Goal: Task Accomplishment & Management: Use online tool/utility

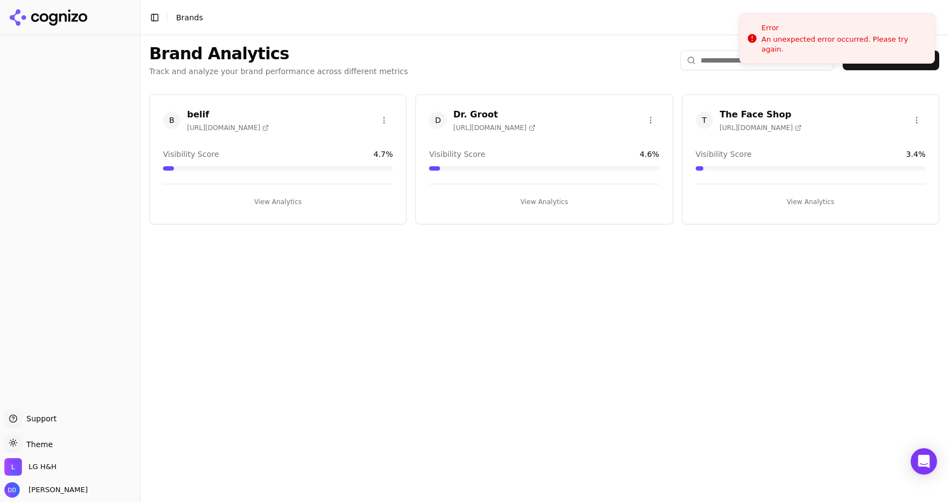
click at [577, 17] on header "Toggle Sidebar Brands" at bounding box center [543, 17] width 807 height 35
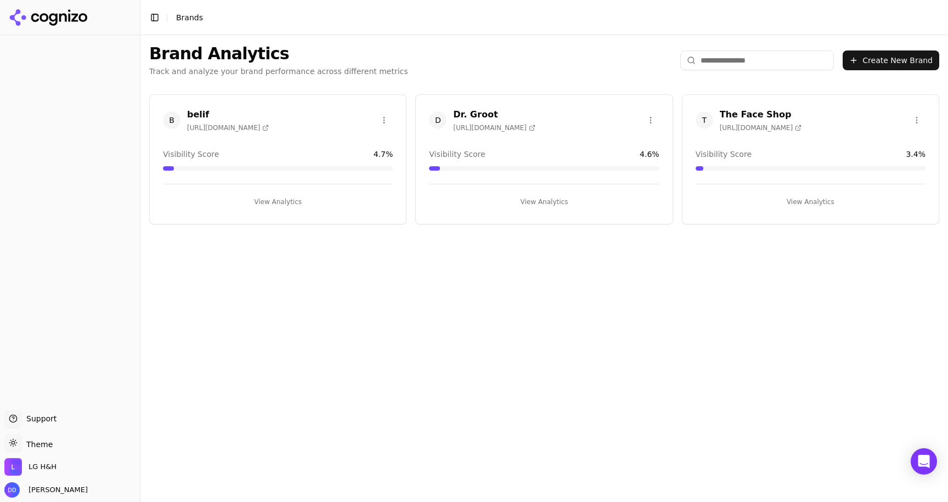
click at [279, 122] on div "B belif https://lgbeauty.com" at bounding box center [278, 120] width 230 height 24
click at [196, 109] on h3 "belif" at bounding box center [228, 114] width 82 height 13
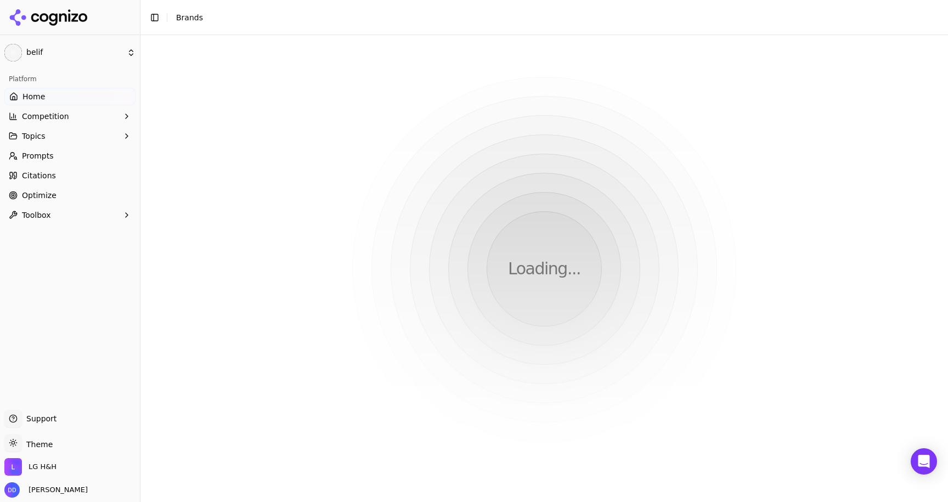
click at [49, 194] on span "Optimize" at bounding box center [39, 195] width 35 height 11
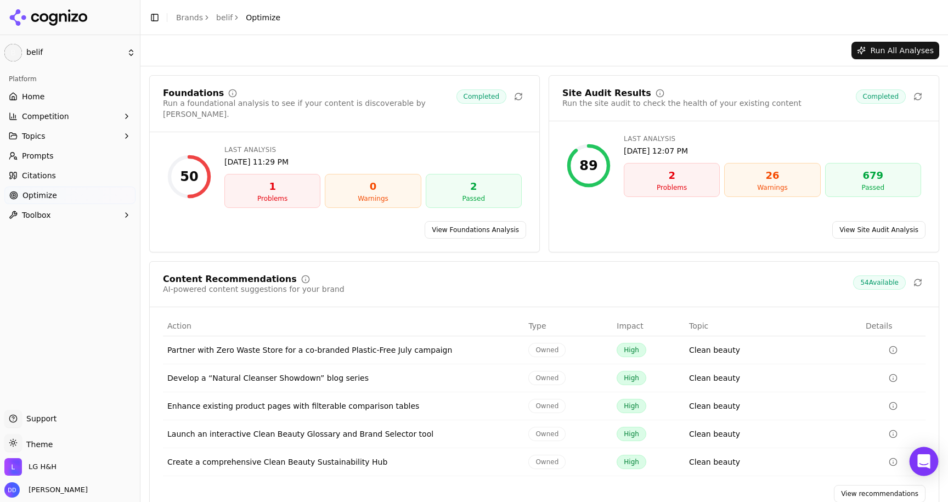
click at [926, 462] on icon "Open Intercom Messenger" at bounding box center [923, 461] width 13 height 14
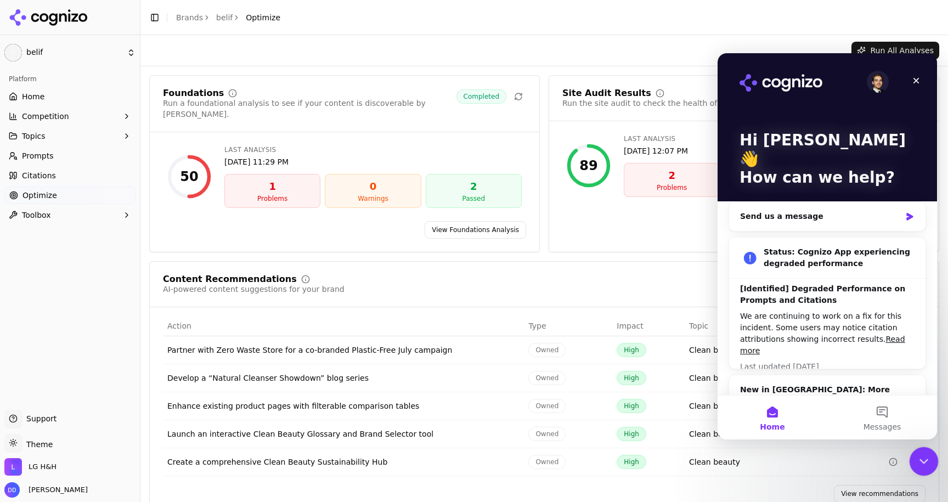
click at [917, 454] on icon "Close Intercom Messenger" at bounding box center [921, 459] width 13 height 13
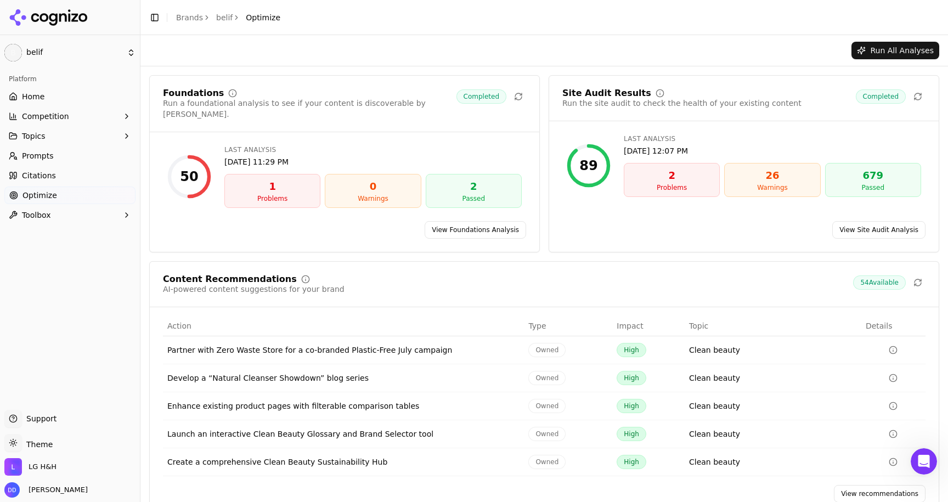
click at [855, 221] on link "View Site Audit Analysis" at bounding box center [878, 230] width 93 height 18
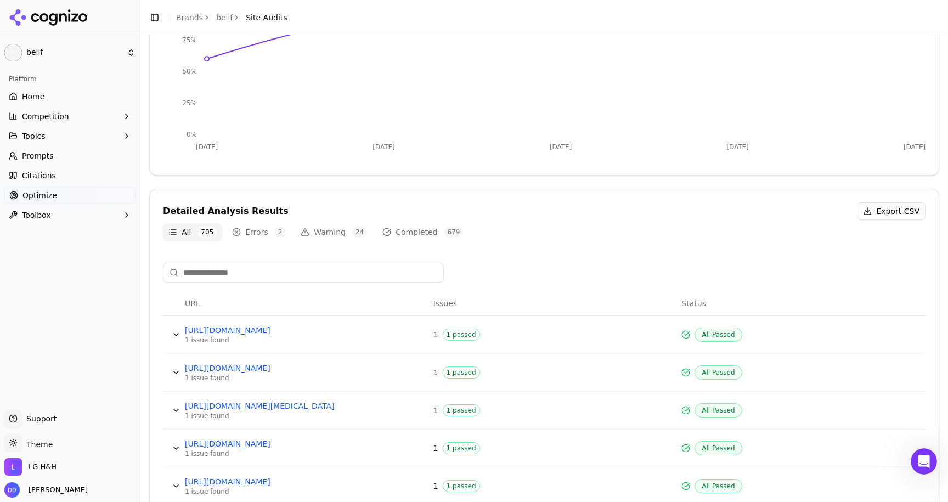
click at [239, 237] on button "Errors 2" at bounding box center [258, 232] width 64 height 18
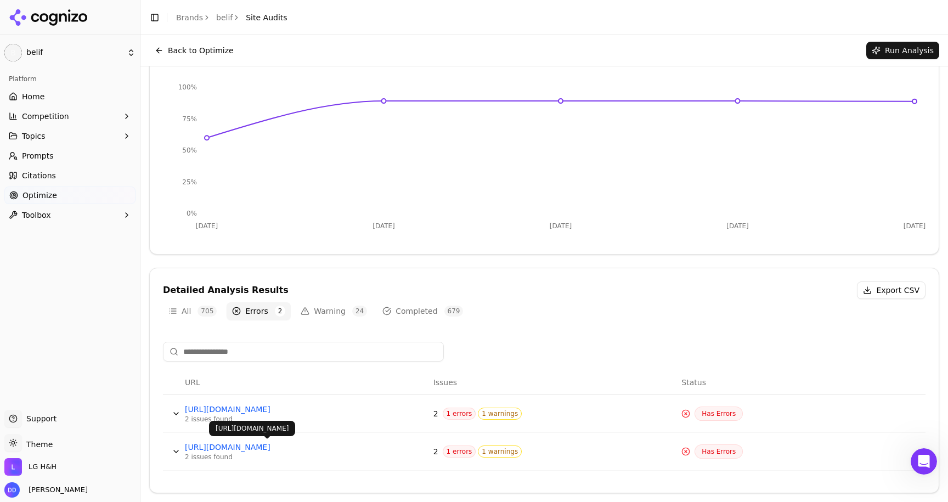
click at [181, 446] on button "Data table" at bounding box center [176, 452] width 18 height 18
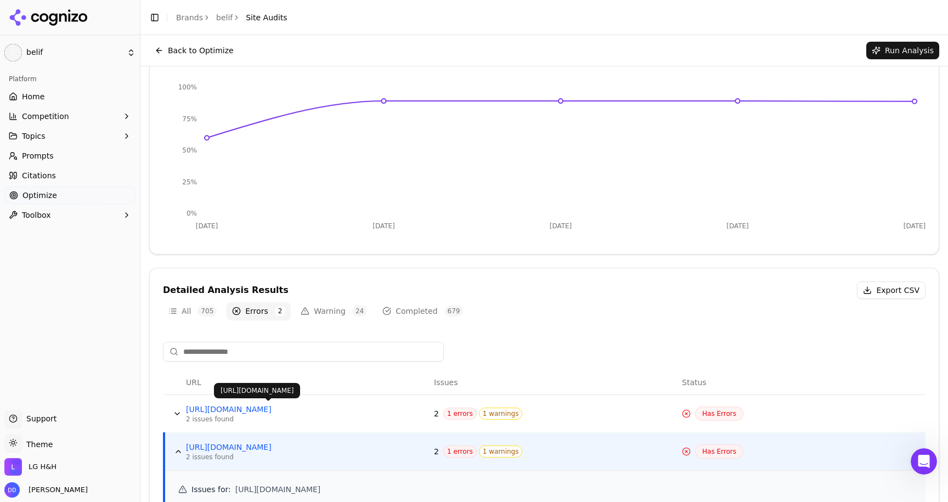
click at [325, 425] on td "https://lgbeauty.com/robots.txt 2 issues found" at bounding box center [306, 414] width 248 height 38
click at [319, 415] on div "2 issues found" at bounding box center [268, 419] width 165 height 9
click at [310, 404] on link "https://lgbeauty.com/robots.txt" at bounding box center [268, 409] width 165 height 11
click at [174, 410] on button "Data table" at bounding box center [177, 414] width 18 height 18
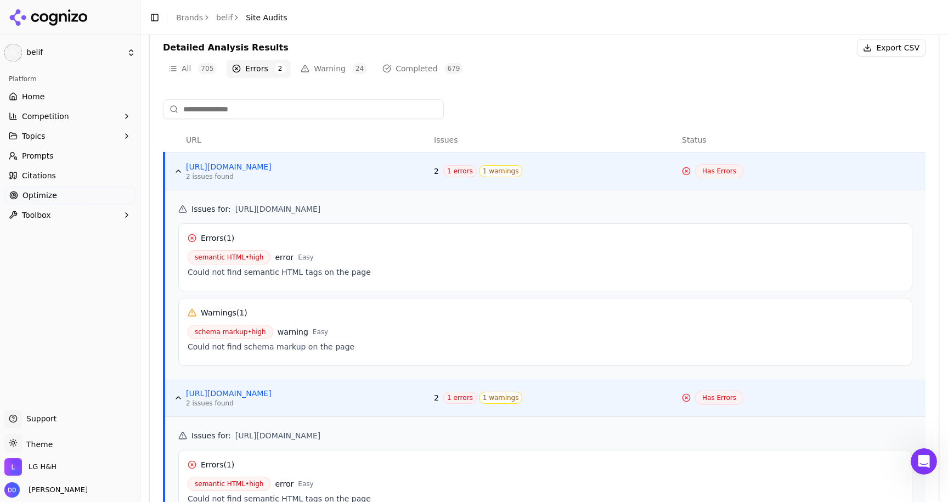
scroll to position [377, 0]
